Goal: Task Accomplishment & Management: Manage account settings

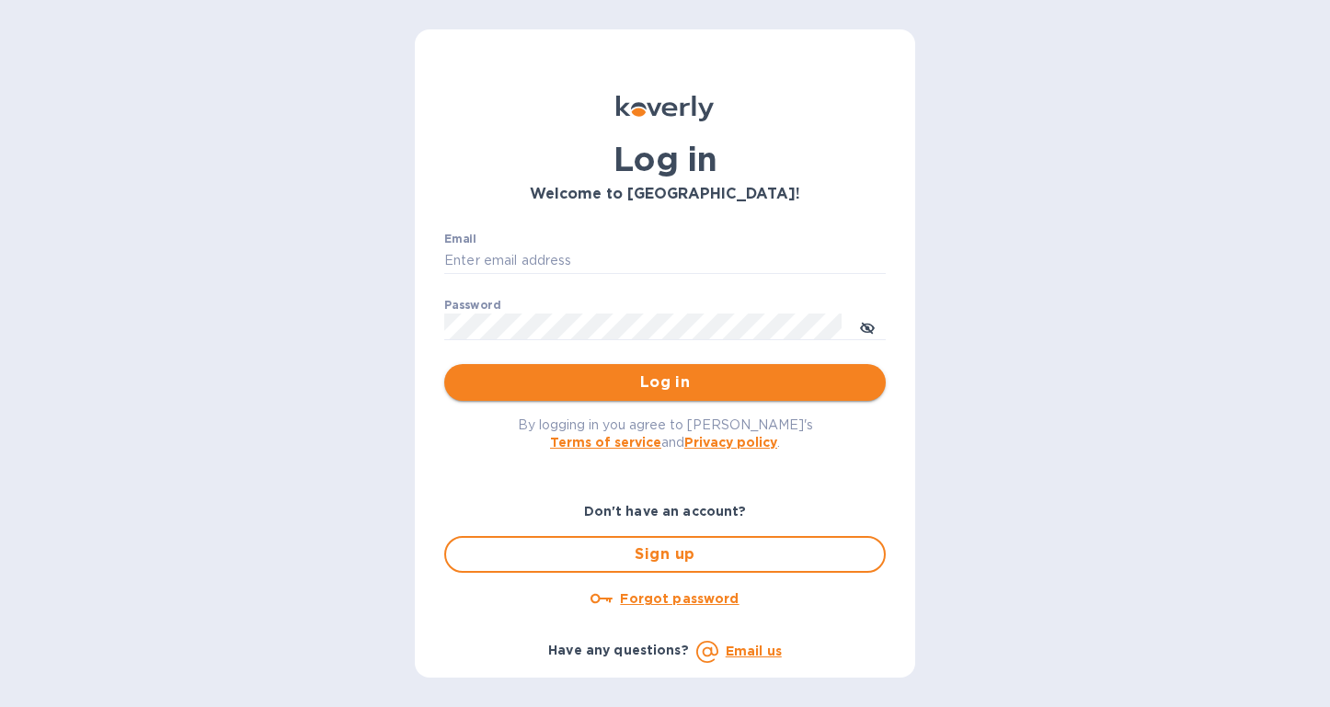
type input "[PERSON_NAME][EMAIL_ADDRESS][DOMAIN_NAME]"
click at [652, 388] on span "Log in" at bounding box center [665, 383] width 412 height 22
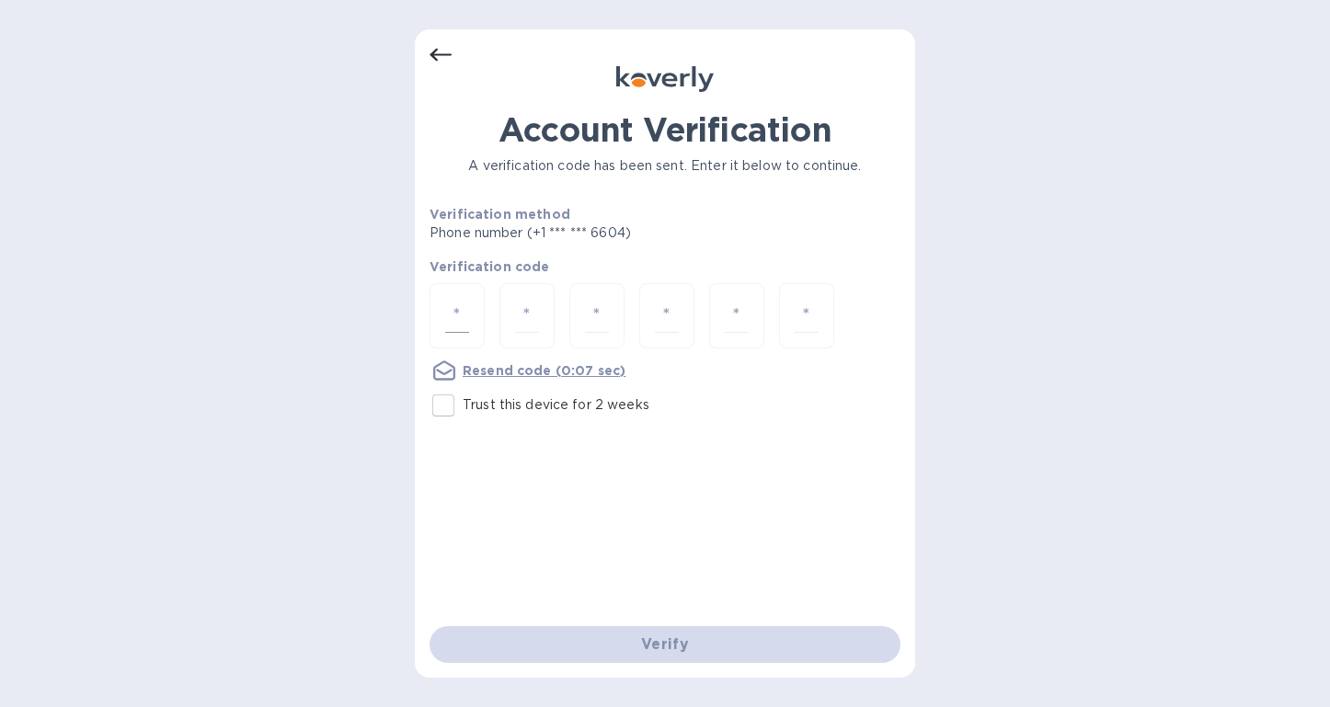
click at [467, 309] on input "number" at bounding box center [457, 316] width 24 height 34
type input "2"
type input "8"
type input "3"
type input "6"
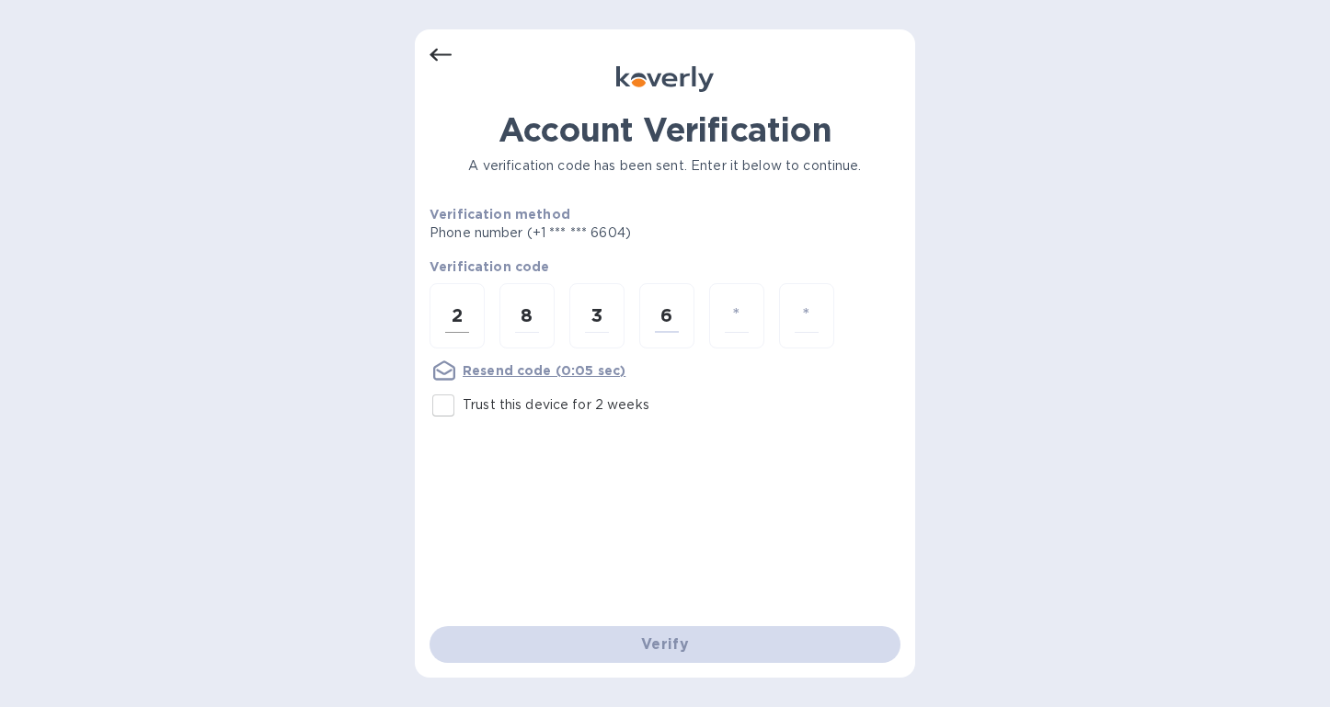
type input "5"
type input "0"
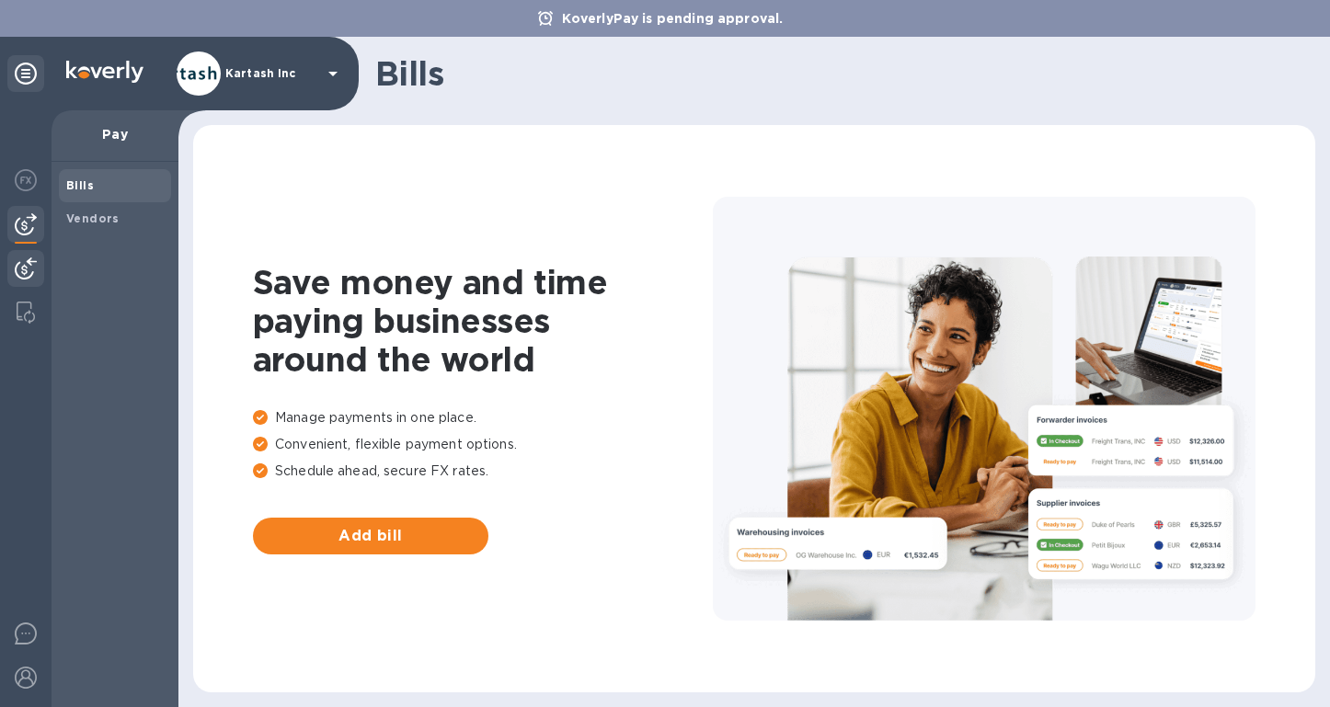
click at [35, 270] on img at bounding box center [26, 268] width 22 height 22
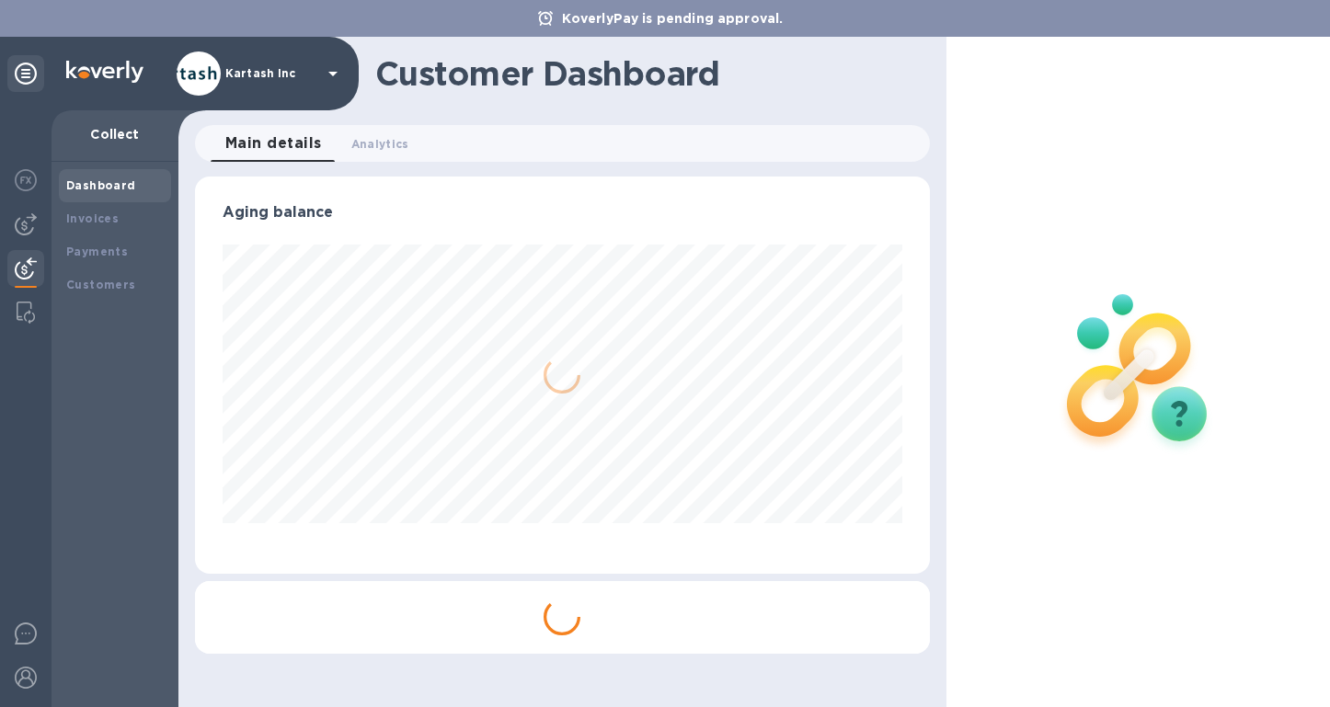
scroll to position [397, 735]
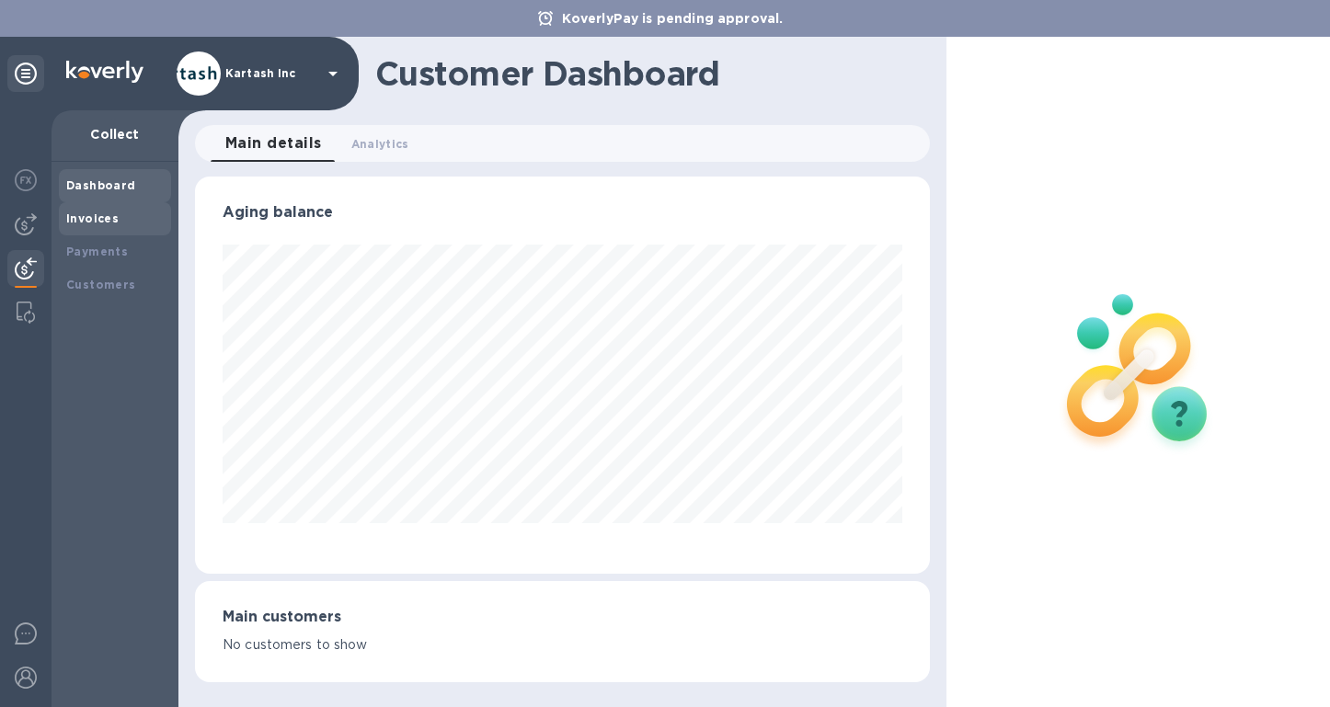
click at [105, 231] on div "Invoices" at bounding box center [115, 218] width 112 height 33
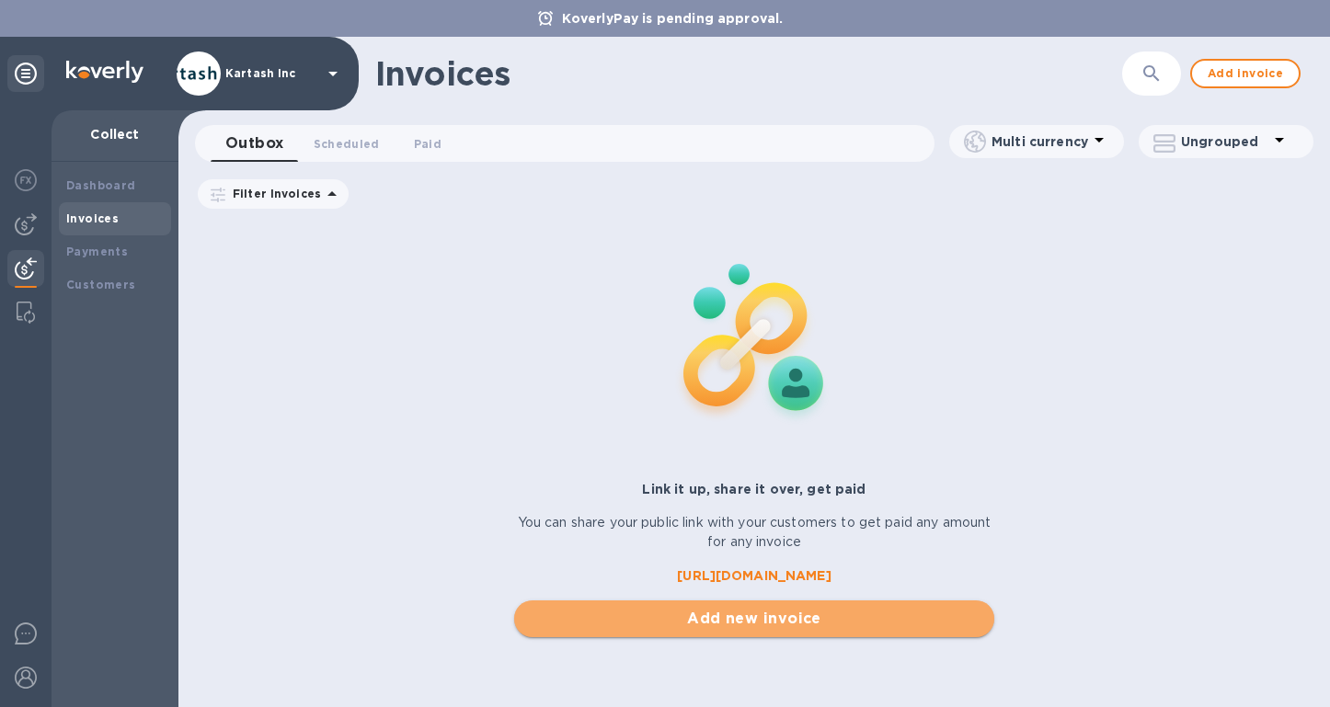
click at [677, 610] on span "Add new invoice" at bounding box center [754, 619] width 451 height 22
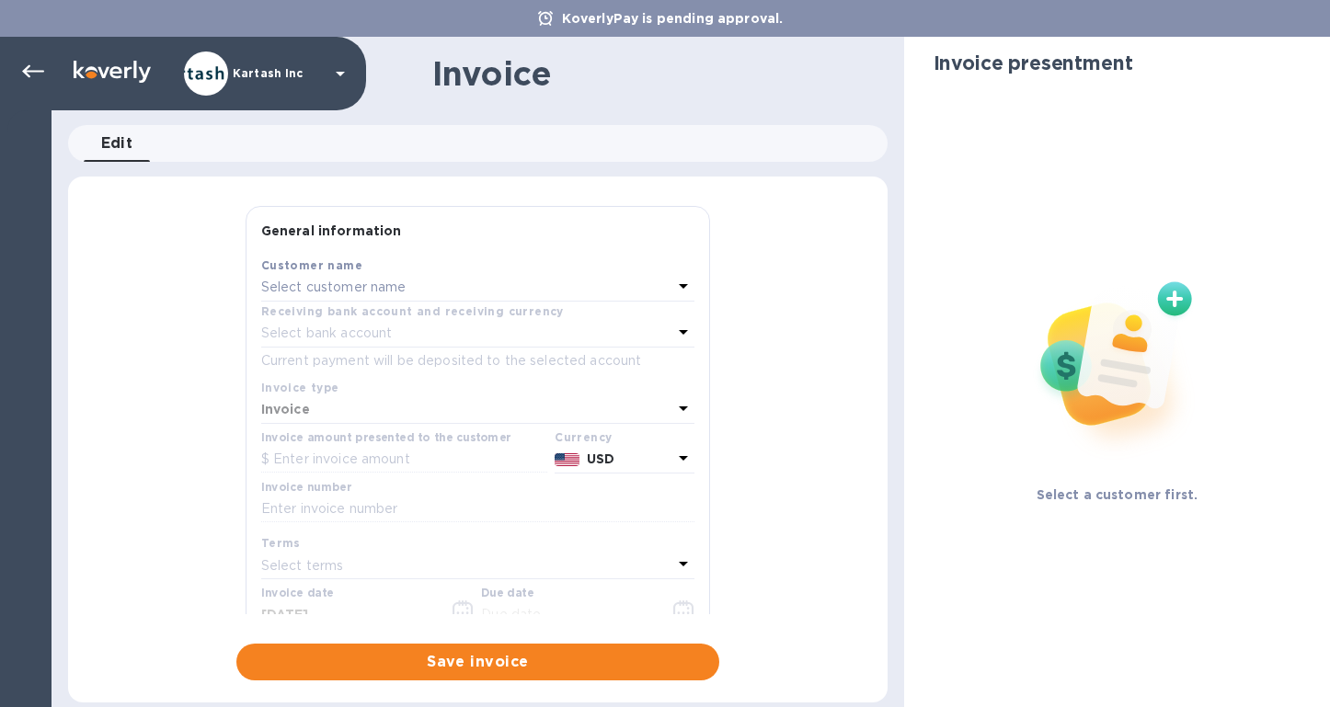
click at [441, 286] on div "Select customer name" at bounding box center [466, 288] width 411 height 26
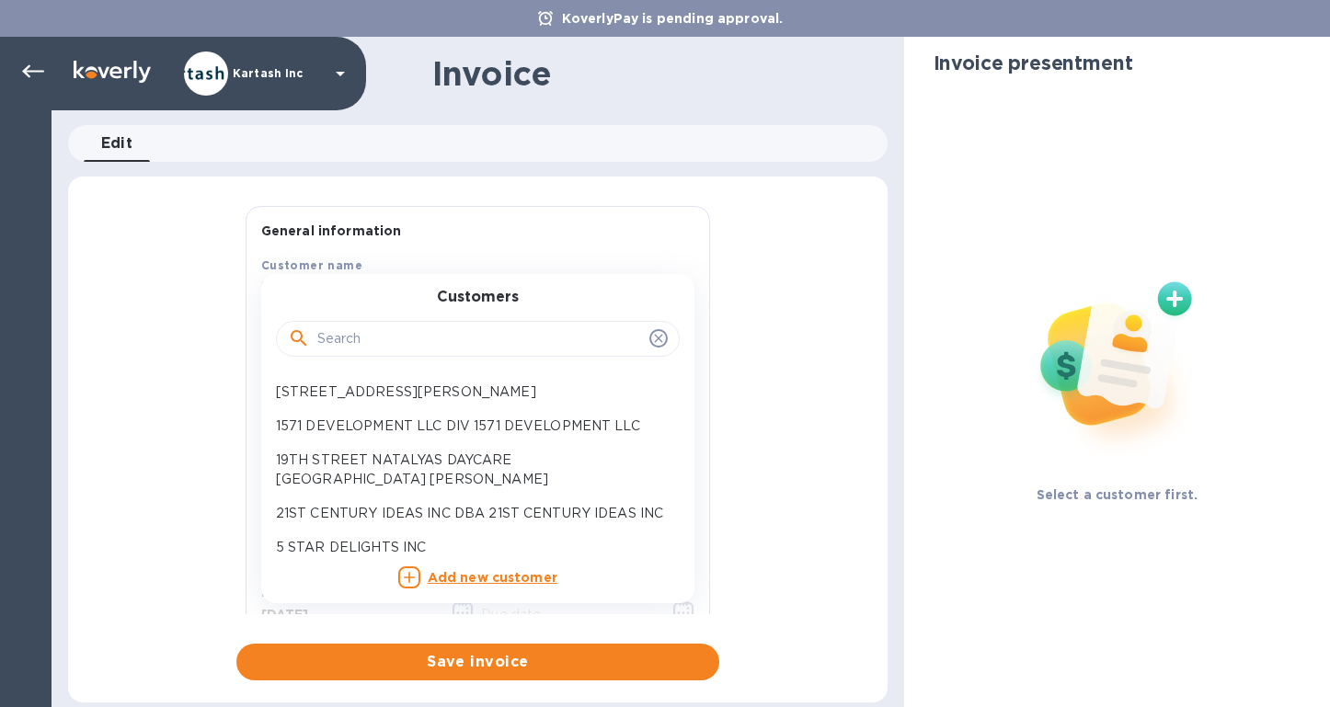
click at [413, 342] on input "text" at bounding box center [479, 340] width 325 height 28
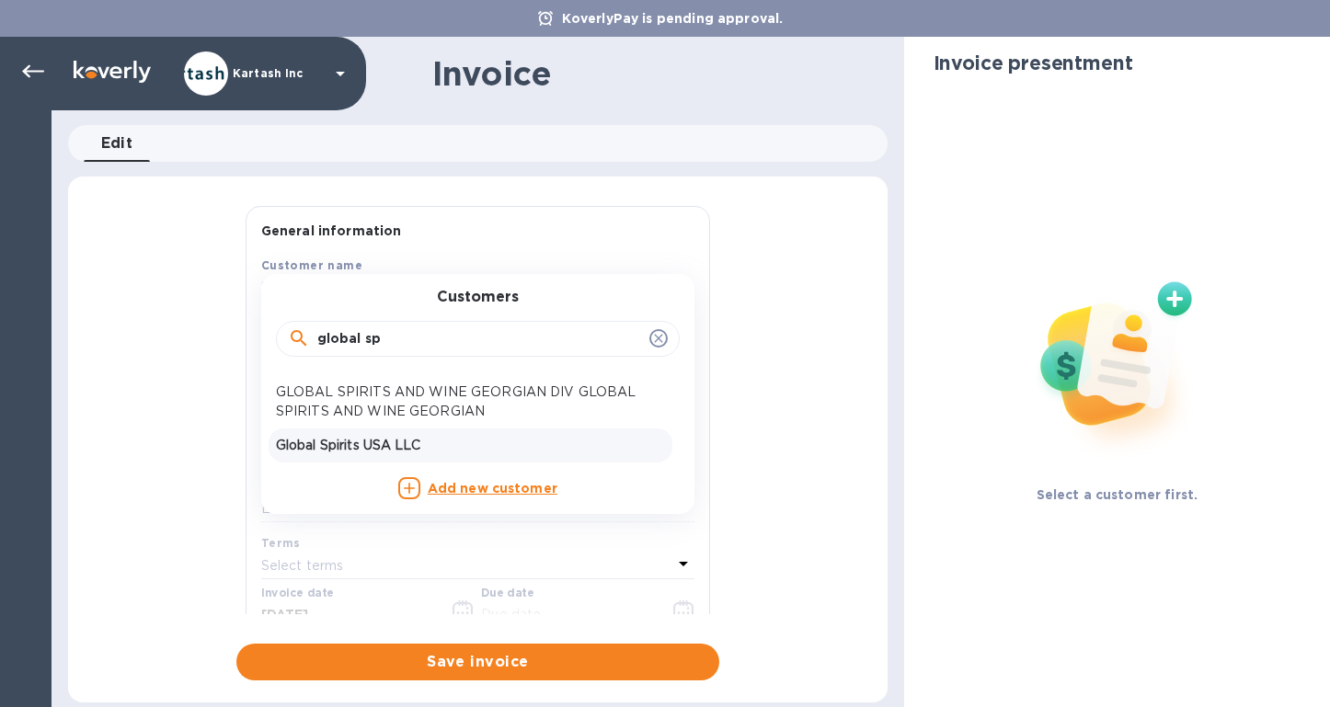
type input "global sp"
click at [440, 450] on p "Global Spirits USA LLC" at bounding box center [470, 445] width 389 height 19
type input "[DATE]"
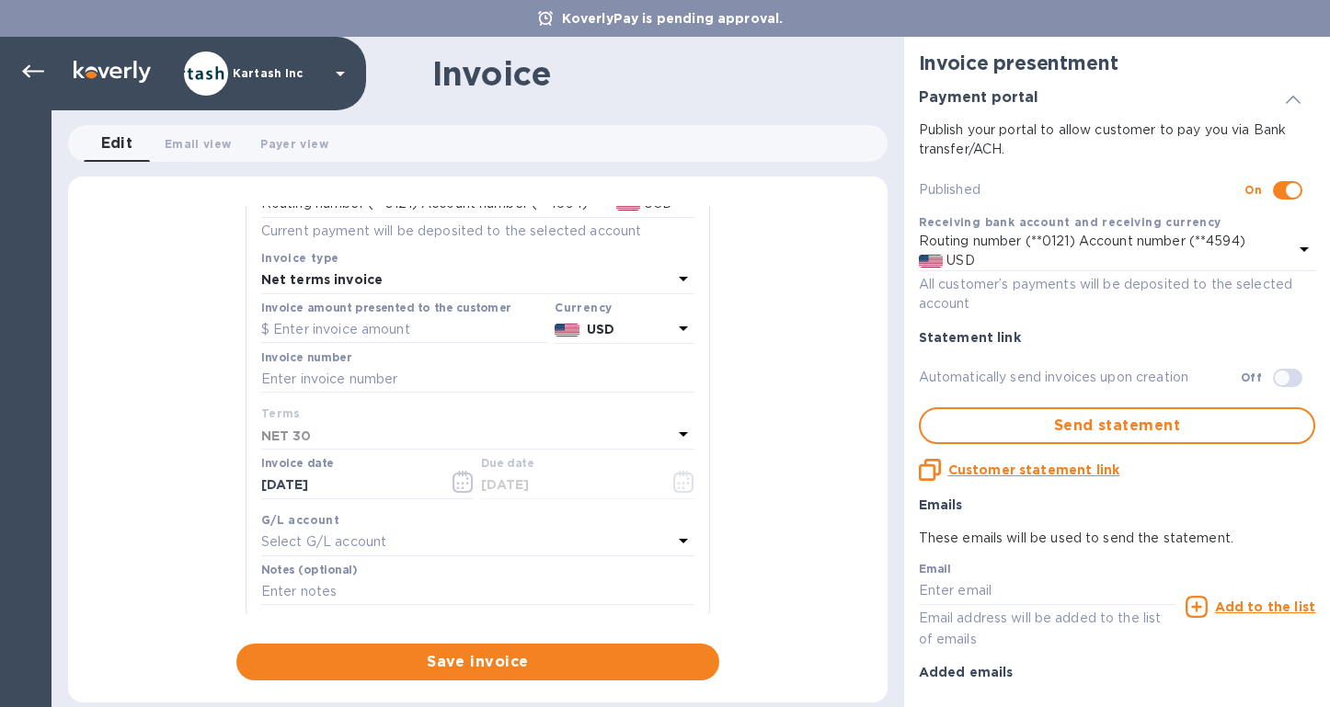
scroll to position [68, 0]
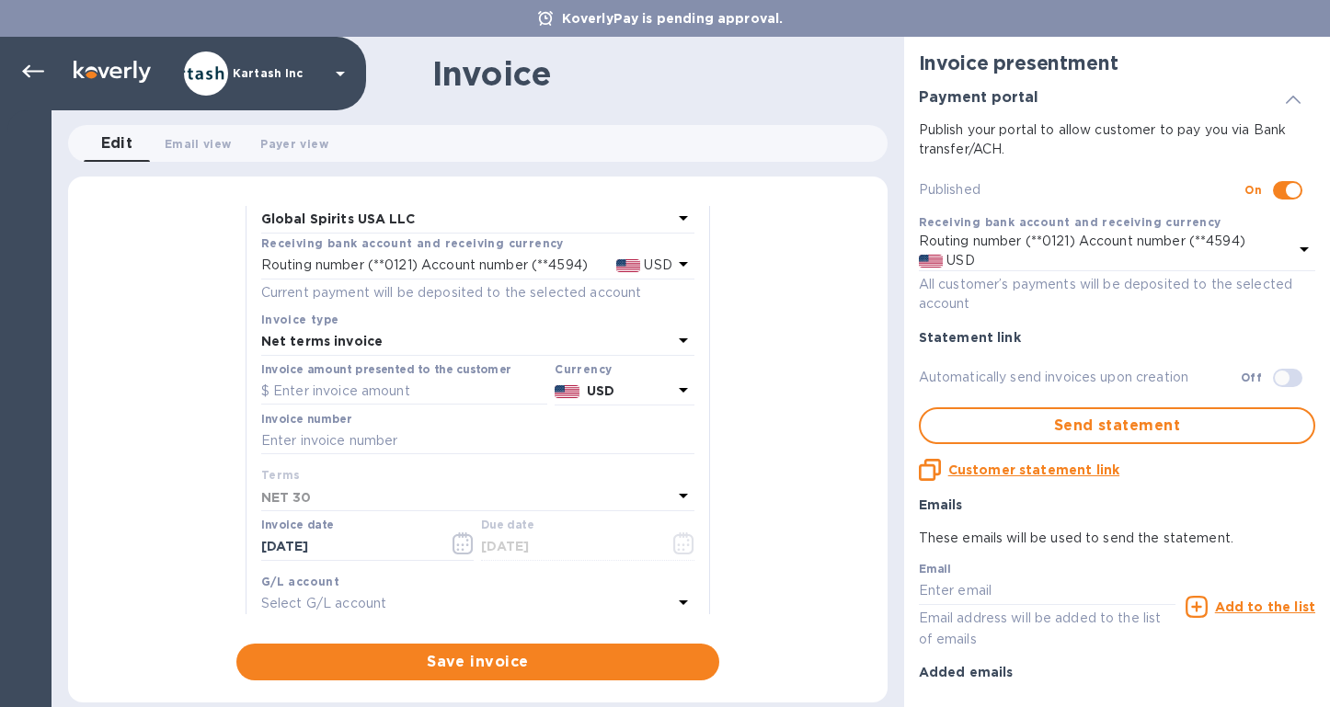
click at [349, 348] on b "Net terms invoice" at bounding box center [321, 341] width 121 height 15
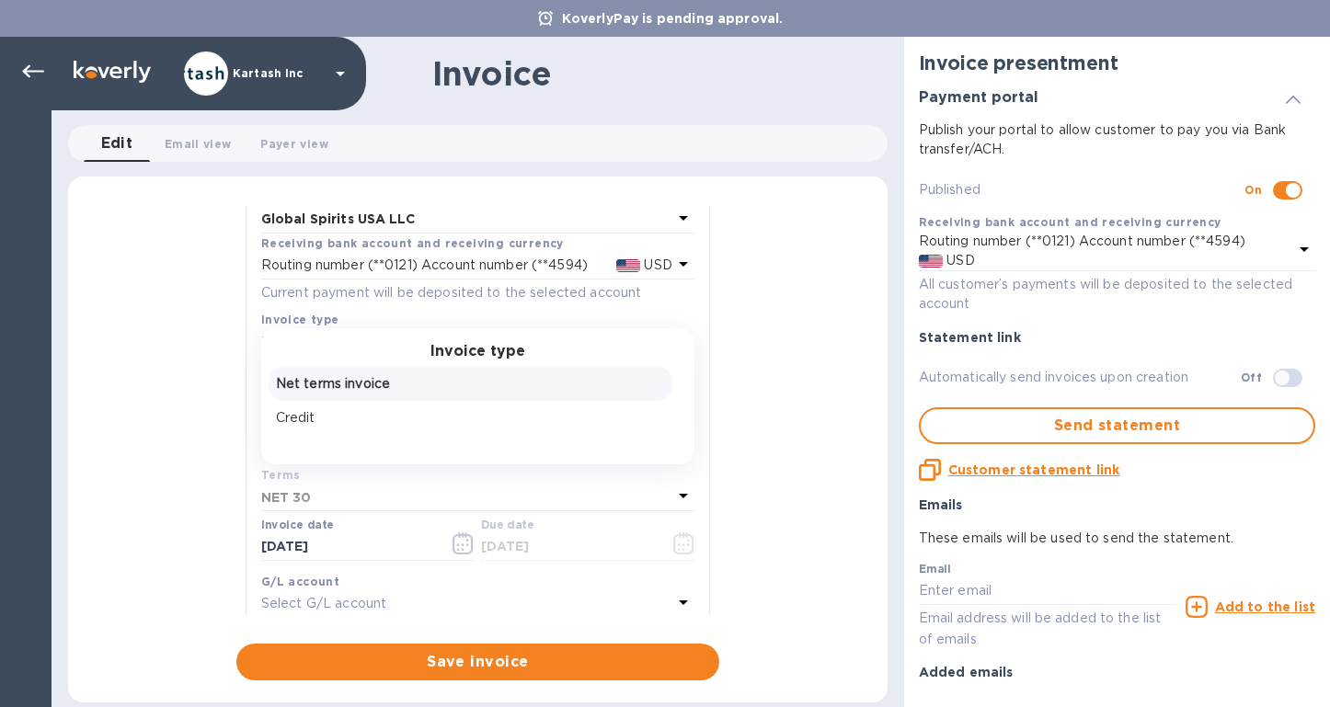
click at [338, 380] on p "Net terms invoice" at bounding box center [470, 383] width 389 height 19
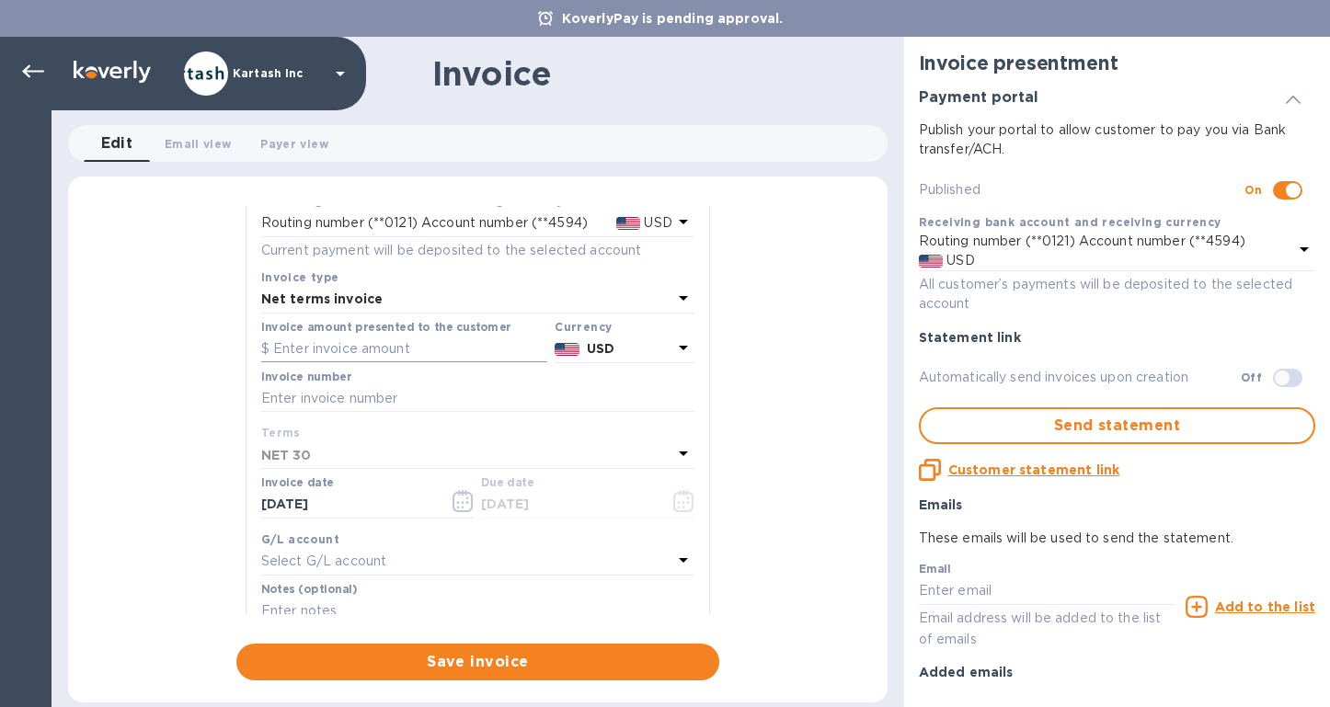
scroll to position [117, 0]
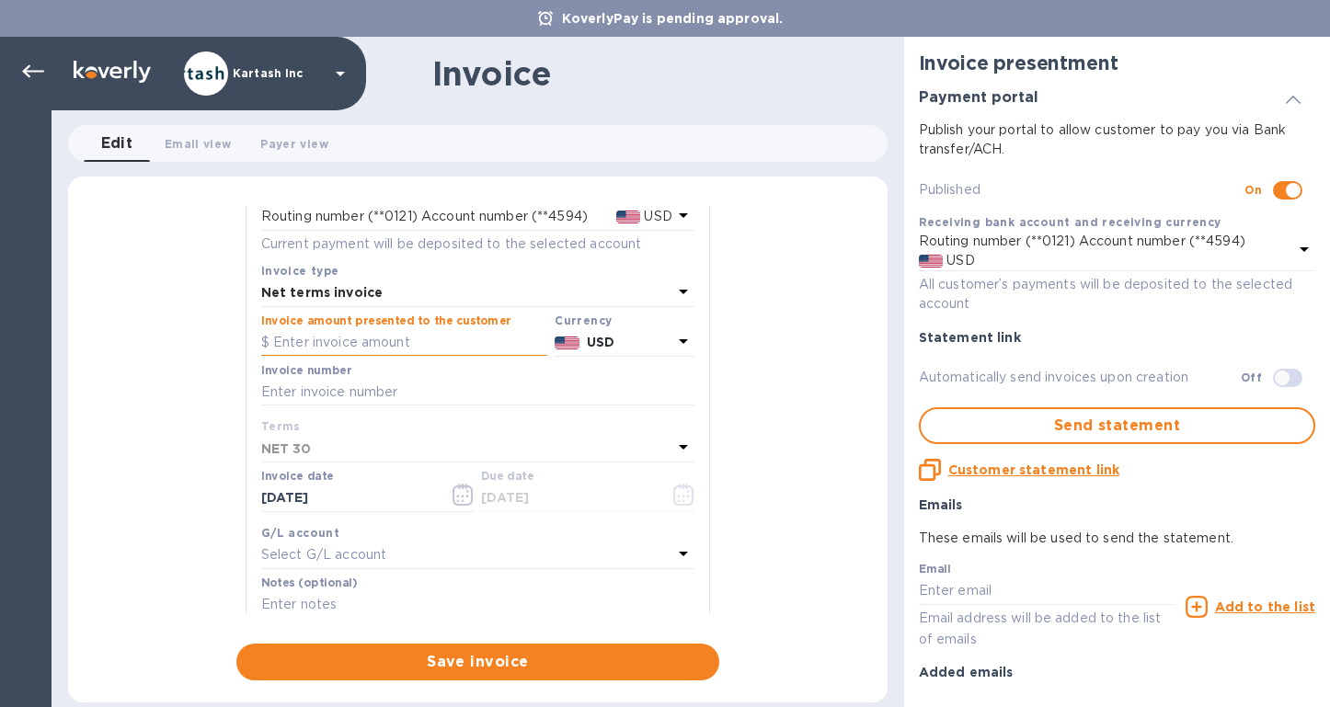
click at [343, 339] on input "text" at bounding box center [404, 343] width 286 height 28
click at [323, 397] on input "text" at bounding box center [477, 393] width 433 height 28
paste input "109621I 109695I 109974I 109971I 109972I 109977I"
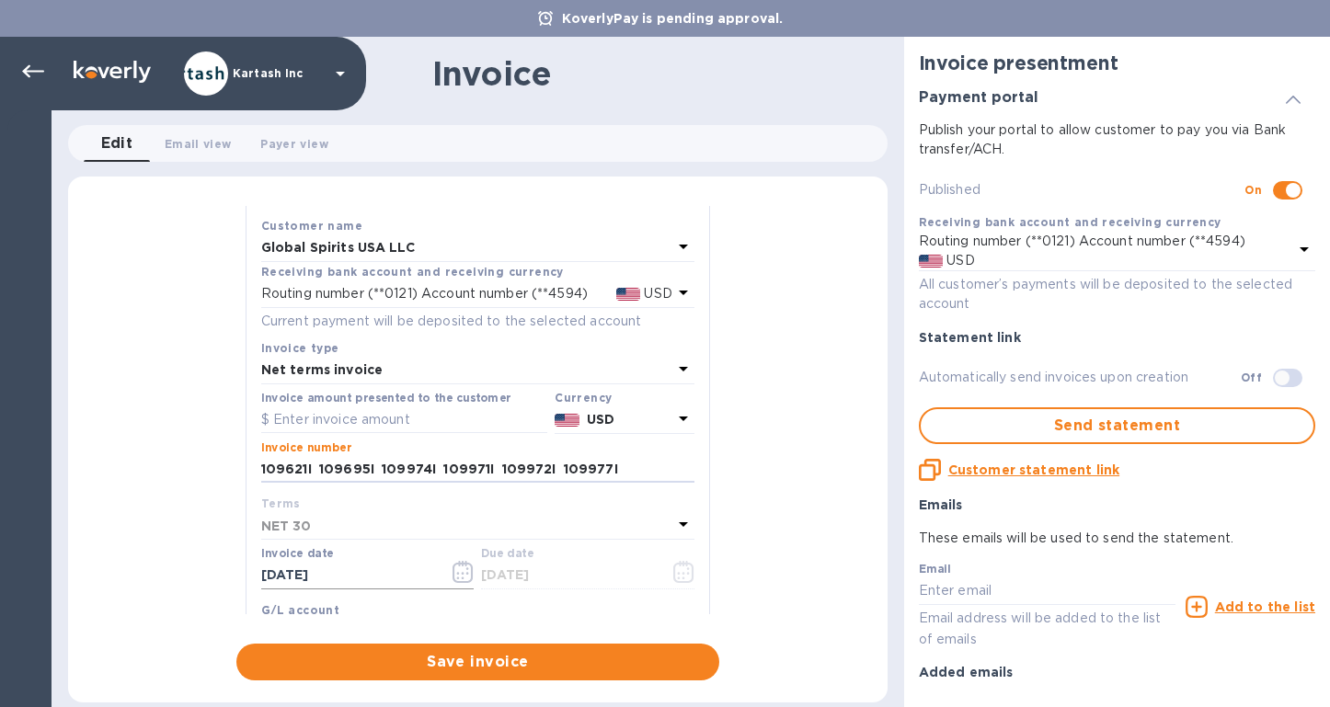
scroll to position [18, 0]
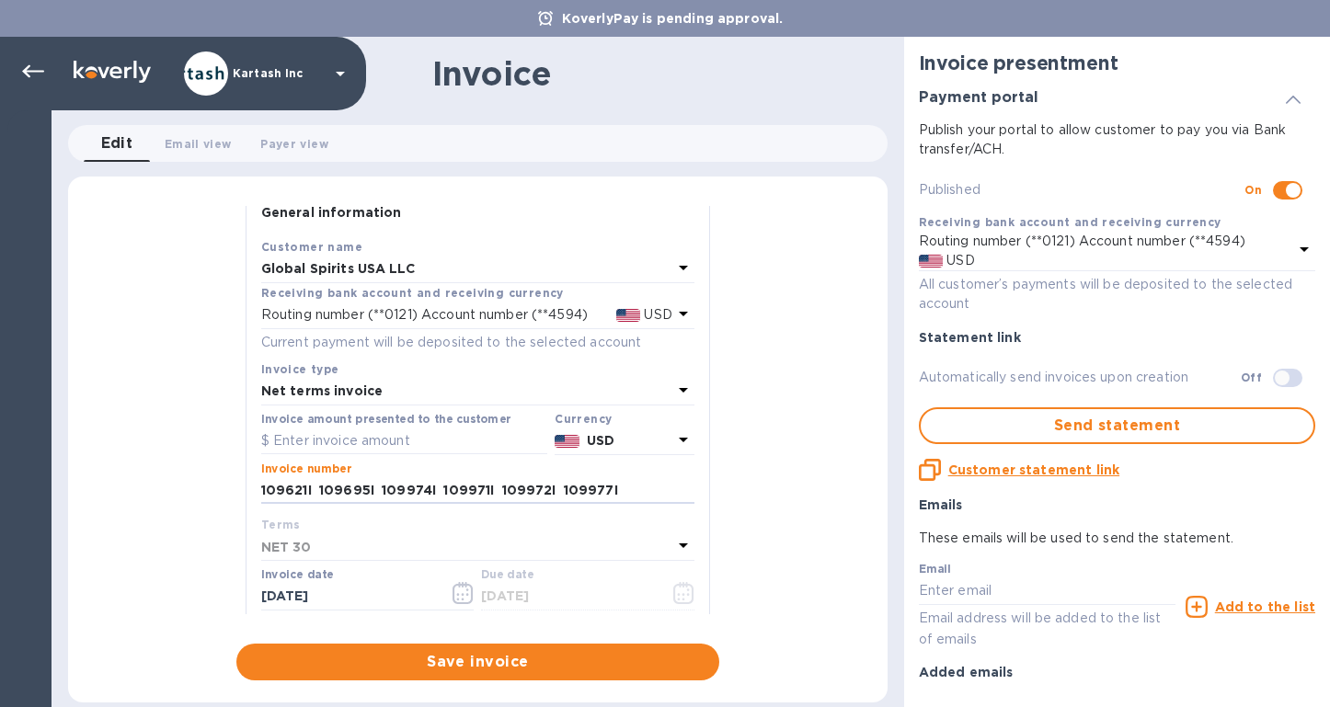
type input "109621I 109695I 109974I 109971I 109972I 109977I"
click at [383, 444] on input "text" at bounding box center [404, 442] width 286 height 28
type input "40,856"
click at [509, 660] on span "Save invoice" at bounding box center [477, 662] width 453 height 22
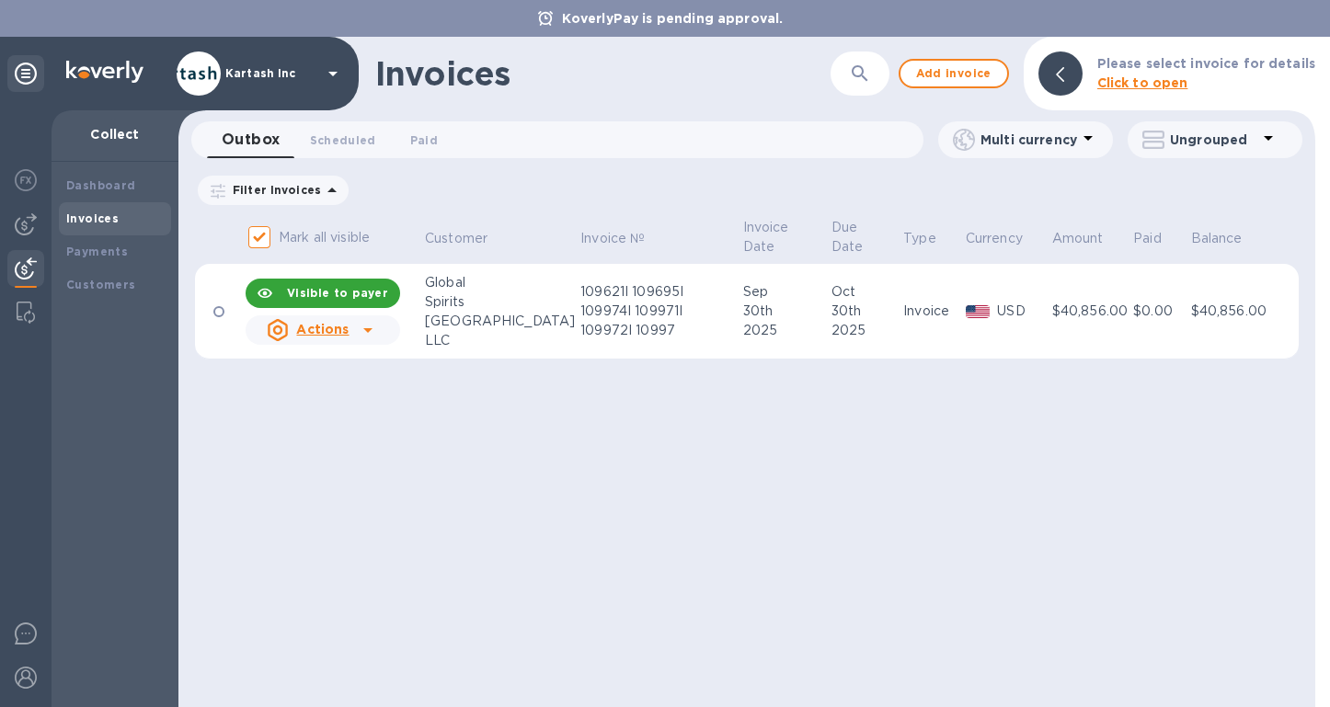
click at [110, 232] on div "Invoices" at bounding box center [115, 218] width 112 height 33
click at [110, 223] on b "Invoices" at bounding box center [92, 219] width 52 height 14
click at [413, 135] on span "Paid 0" at bounding box center [424, 140] width 28 height 19
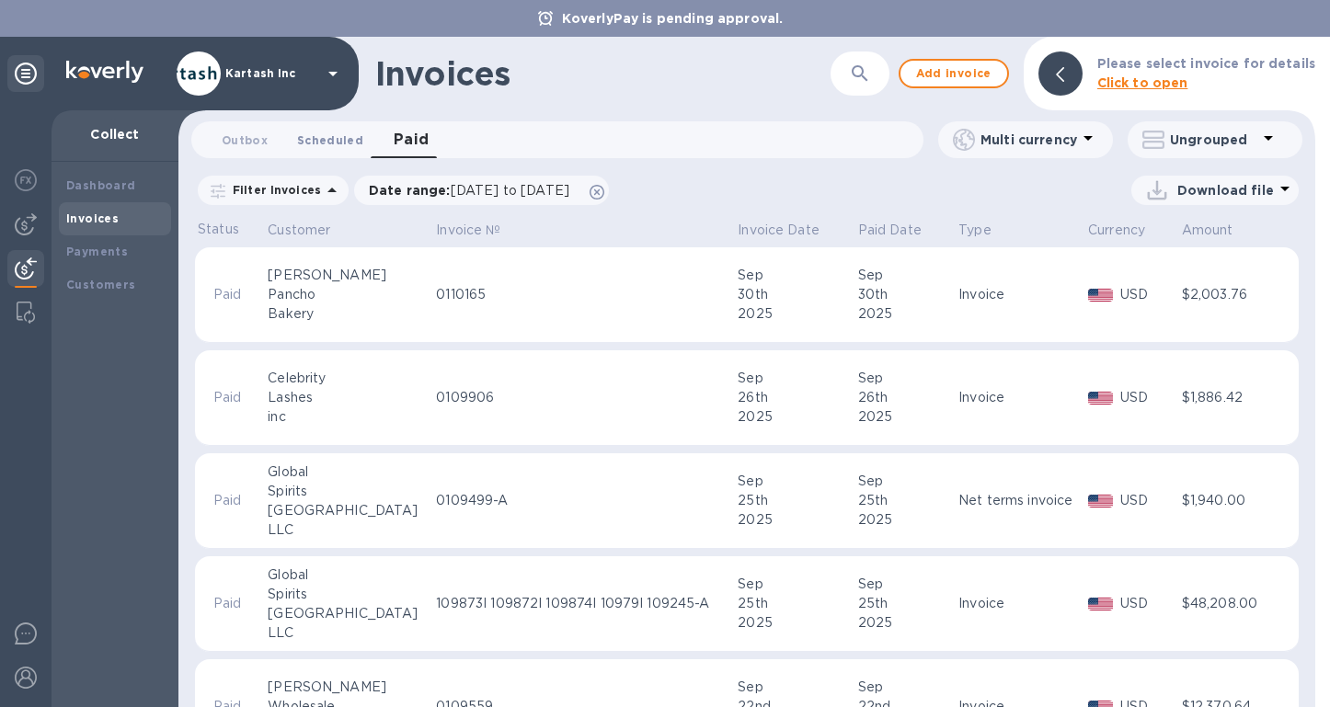
click at [338, 141] on span "Scheduled 0" at bounding box center [330, 140] width 66 height 19
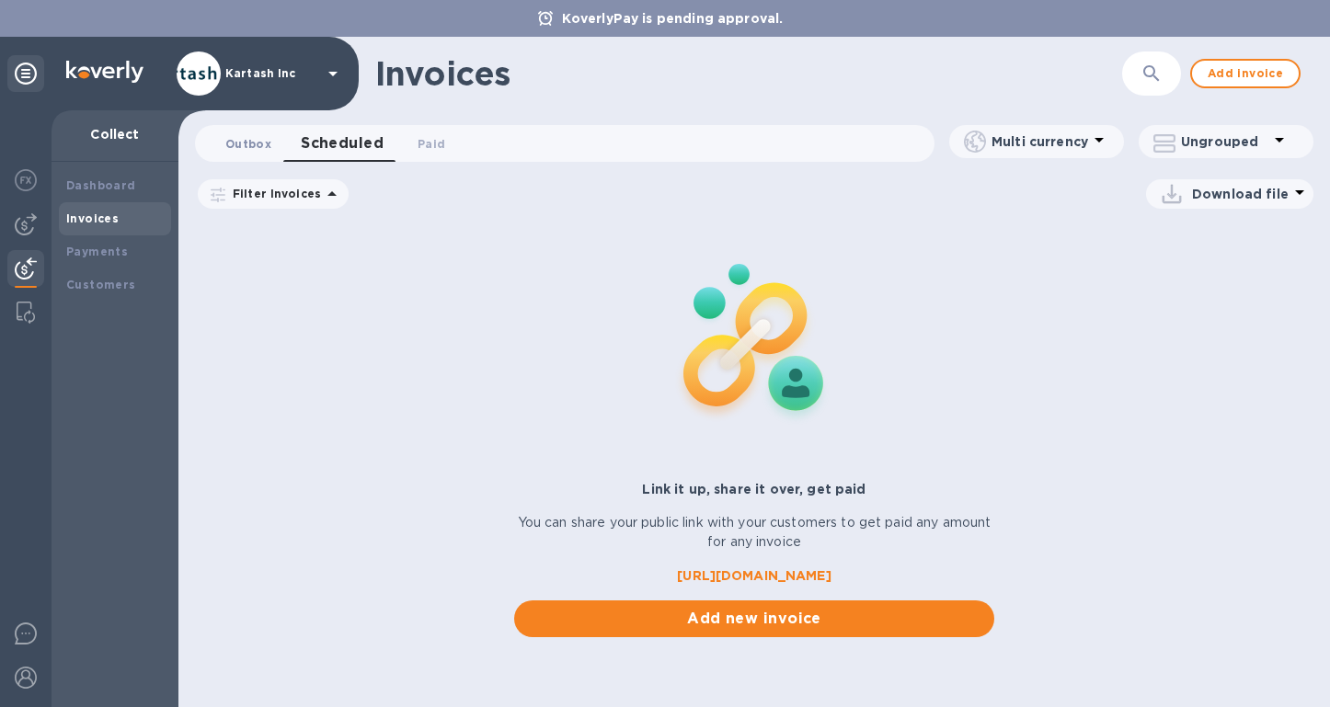
click at [245, 145] on span "Outbox 0" at bounding box center [248, 143] width 46 height 19
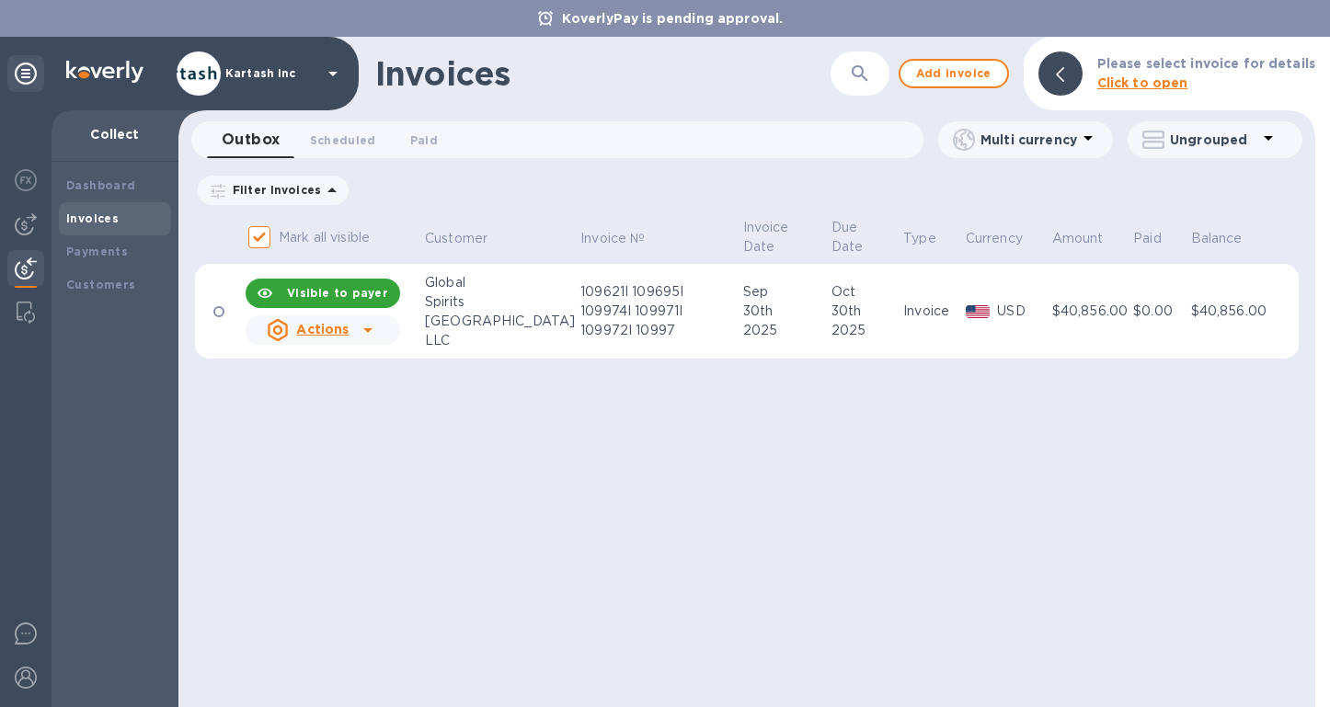
click at [309, 292] on b "Visible to payer" at bounding box center [337, 293] width 101 height 14
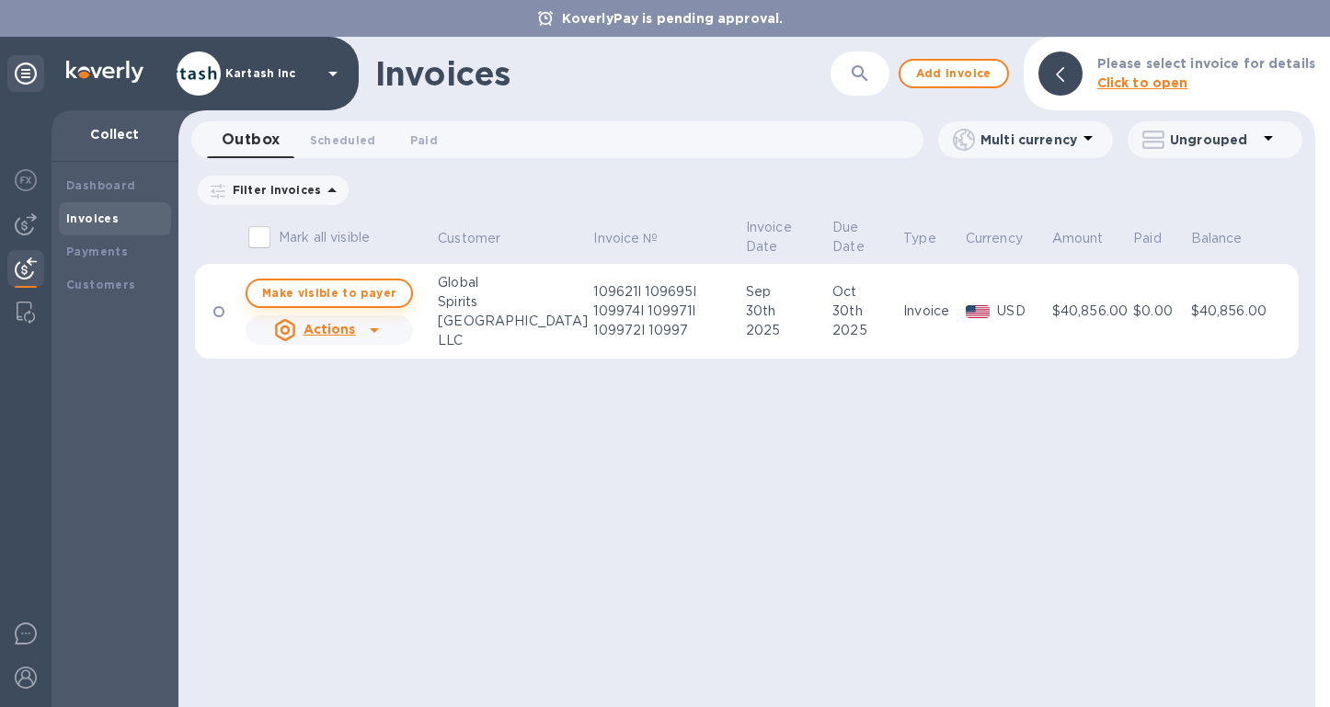
click at [337, 287] on span "Make visible to payer" at bounding box center [329, 293] width 134 height 12
checkbox input "true"
